Goal: Task Accomplishment & Management: Manage account settings

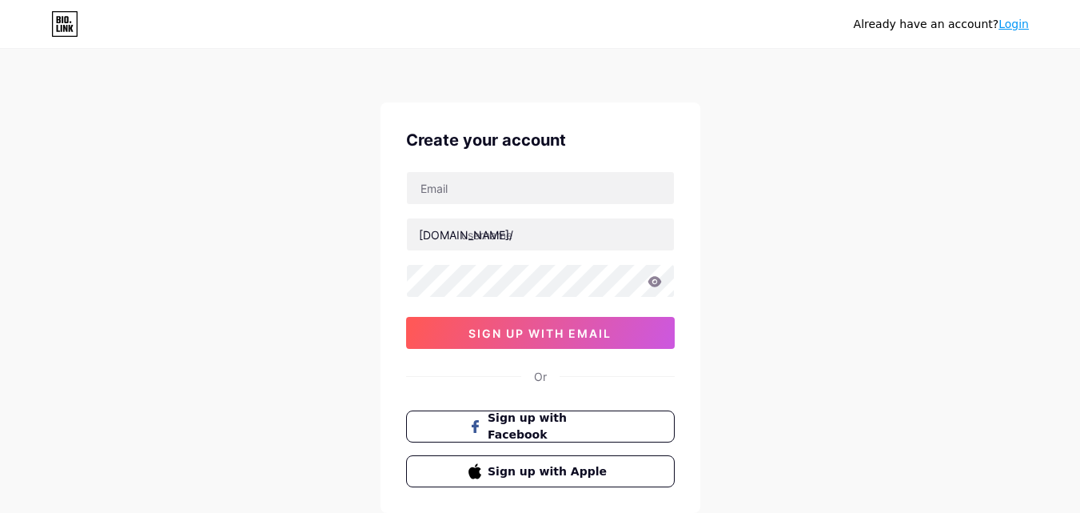
type input "jiakaith9@gmail.com"
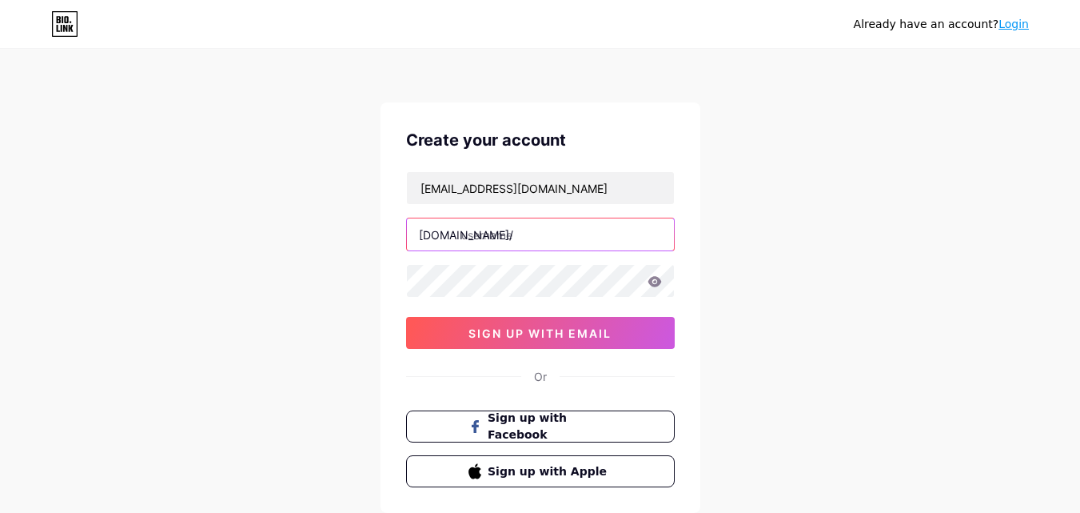
click at [546, 234] on input "text" at bounding box center [540, 234] width 267 height 32
click at [477, 241] on input "text" at bounding box center [540, 234] width 267 height 32
paste input "jiak57"
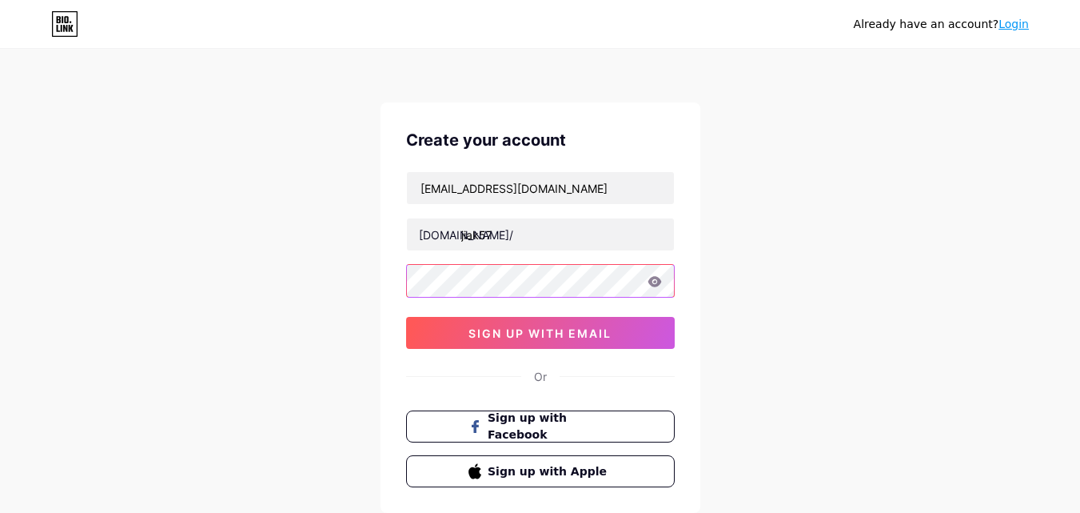
type input "jiak57"
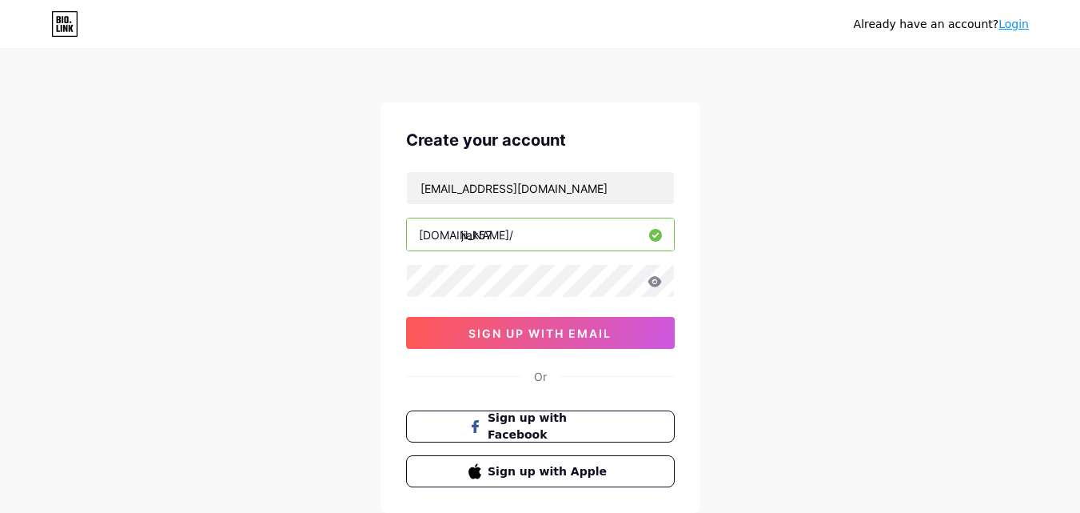
click at [656, 284] on icon at bounding box center [655, 281] width 14 height 10
click at [655, 282] on icon at bounding box center [655, 281] width 14 height 10
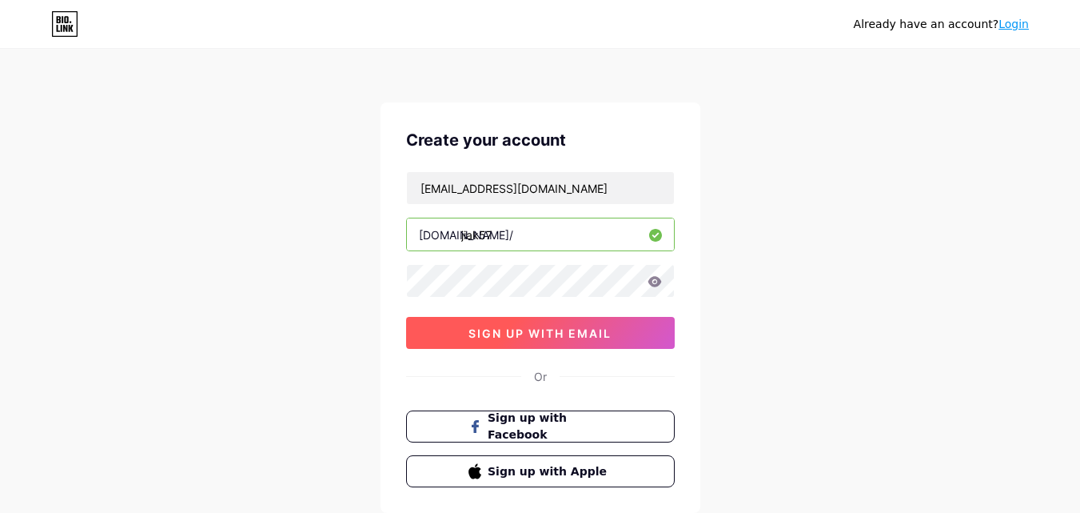
click at [451, 333] on button "sign up with email" at bounding box center [540, 333] width 269 height 32
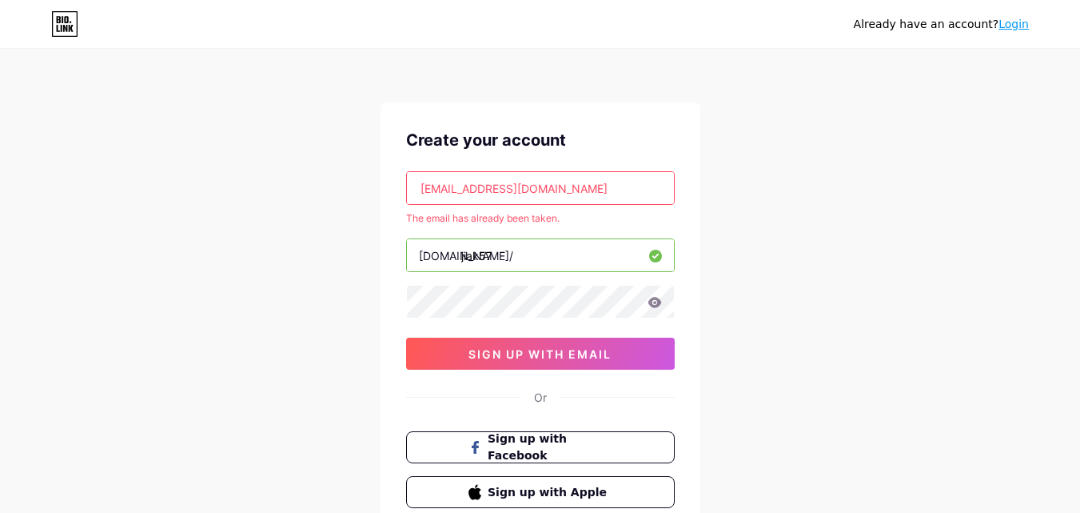
click at [539, 195] on input "[EMAIL_ADDRESS][DOMAIN_NAME]" at bounding box center [540, 188] width 267 height 32
click at [421, 192] on input "[EMAIL_ADDRESS][DOMAIN_NAME]" at bounding box center [540, 188] width 267 height 32
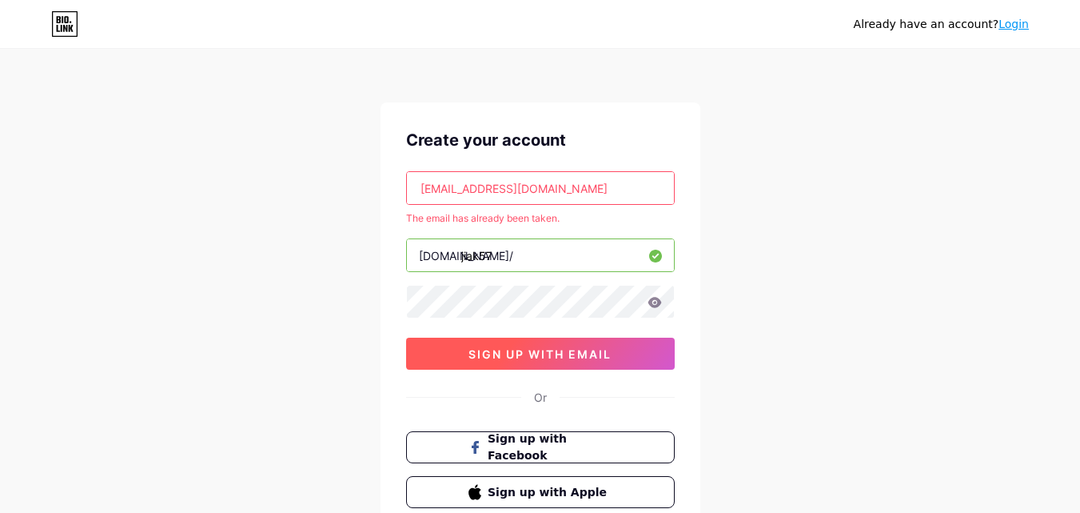
click at [453, 360] on button "sign up with email" at bounding box center [540, 353] width 269 height 32
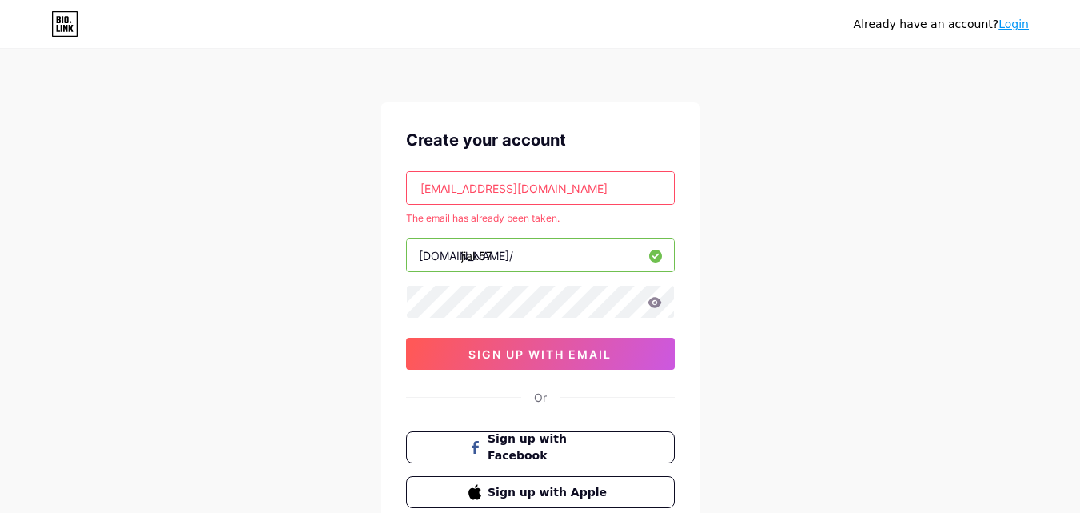
drag, startPoint x: 423, startPoint y: 192, endPoint x: 577, endPoint y: 190, distance: 153.6
click at [577, 190] on input "[EMAIL_ADDRESS][DOMAIN_NAME]" at bounding box center [540, 188] width 267 height 32
drag, startPoint x: 549, startPoint y: 182, endPoint x: 391, endPoint y: 197, distance: 158.2
click at [391, 197] on div "Create your account jiakaith9@gmail.com The email has already been taken. bio.l…" at bounding box center [541, 317] width 320 height 431
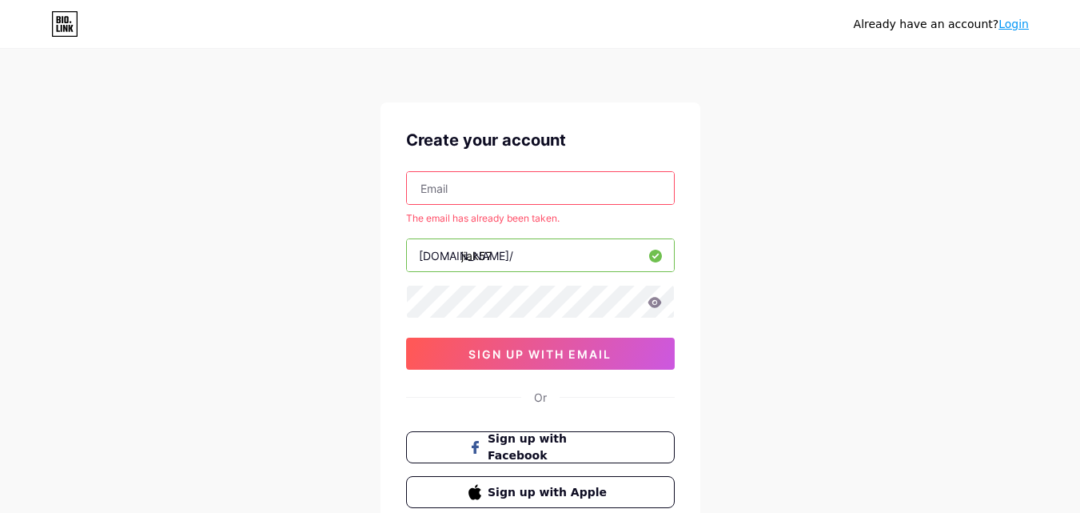
click at [418, 192] on input "text" at bounding box center [540, 188] width 267 height 32
type input "[EMAIL_ADDRESS][DOMAIN_NAME]"
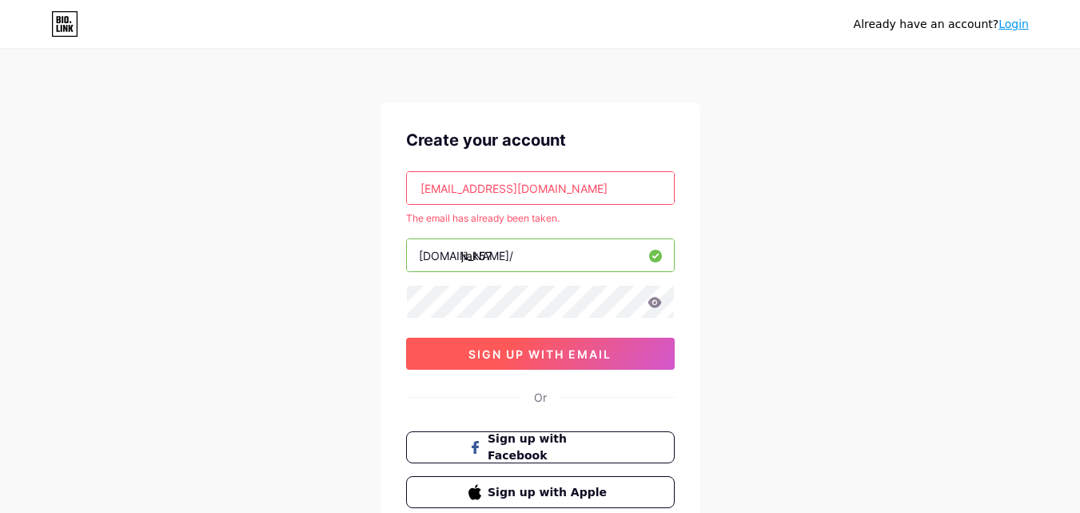
click at [488, 353] on span "sign up with email" at bounding box center [540, 354] width 143 height 14
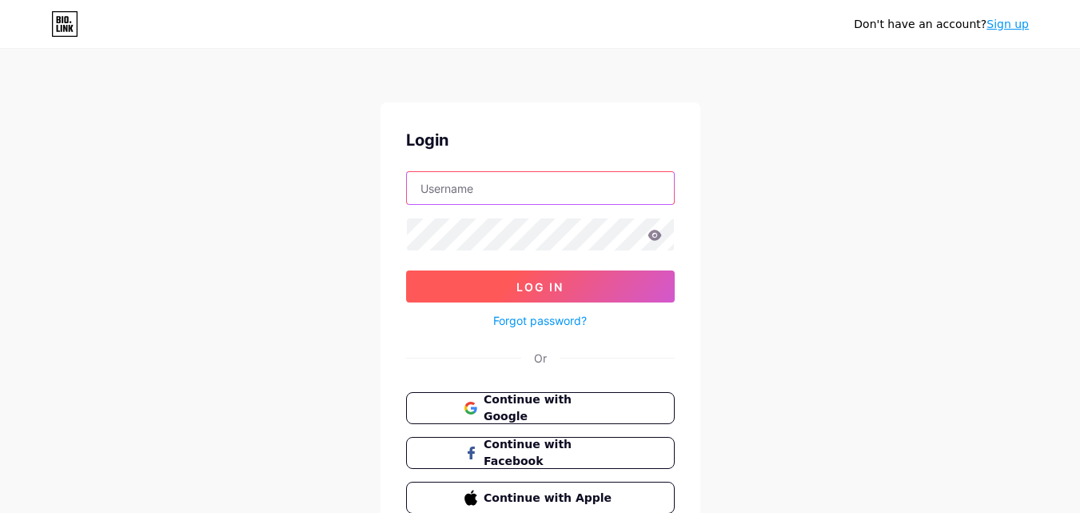
type input "[EMAIL_ADDRESS][DOMAIN_NAME]"
click at [503, 289] on button "Log In" at bounding box center [540, 286] width 269 height 32
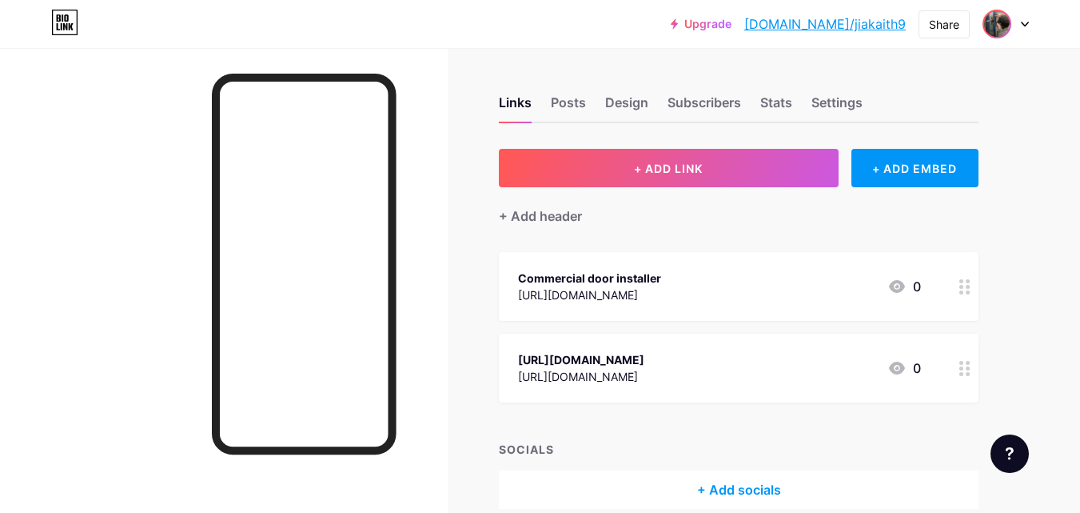
click at [1004, 30] on img at bounding box center [997, 24] width 26 height 26
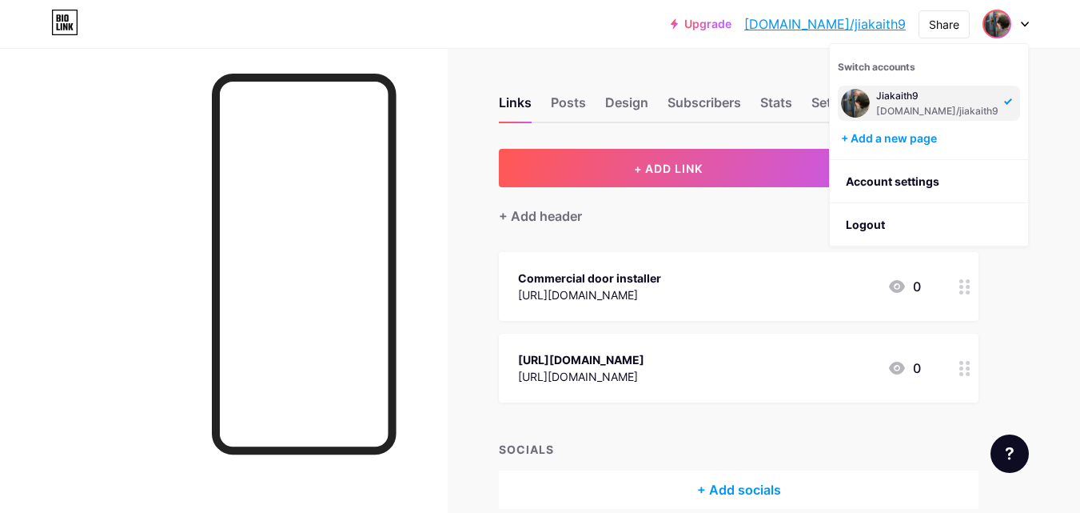
click at [902, 109] on div "[DOMAIN_NAME]/jiakaith9" at bounding box center [937, 111] width 122 height 13
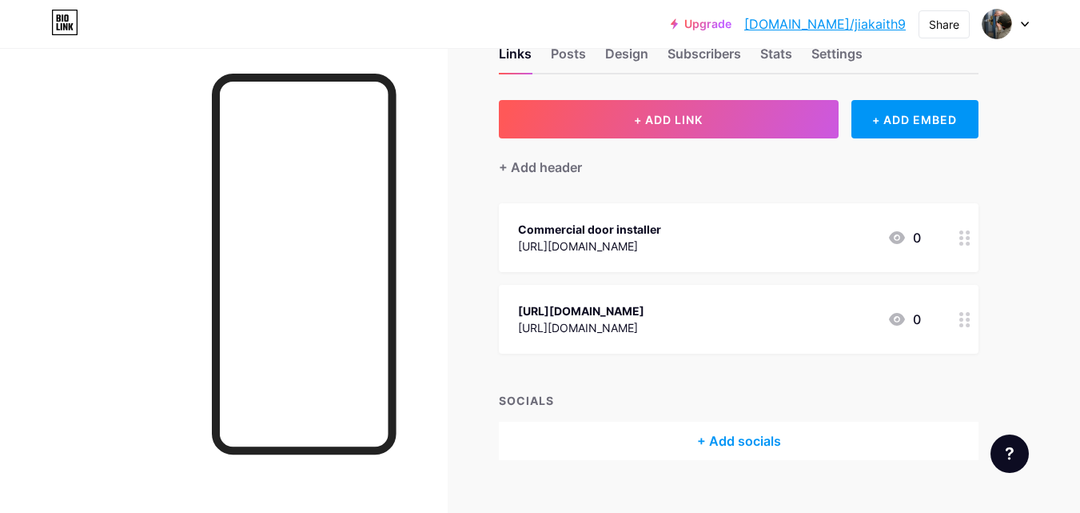
scroll to position [75, 0]
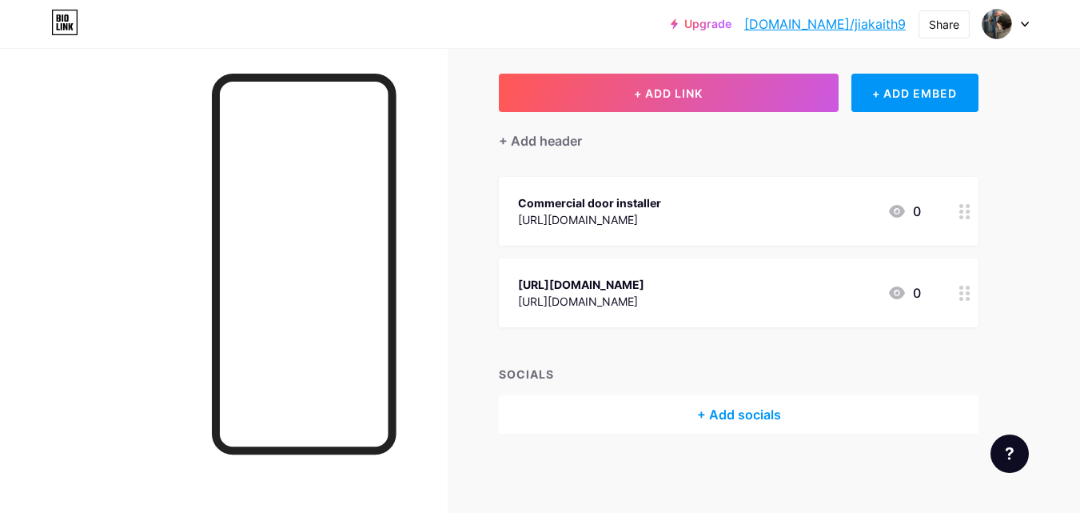
click at [441, 206] on div at bounding box center [224, 304] width 448 height 513
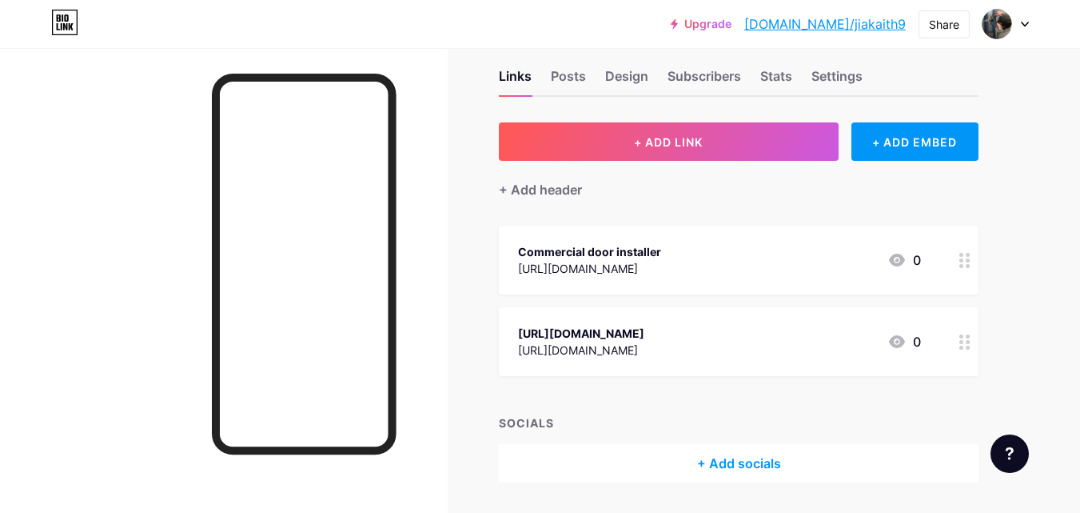
scroll to position [0, 0]
